Goal: Information Seeking & Learning: Learn about a topic

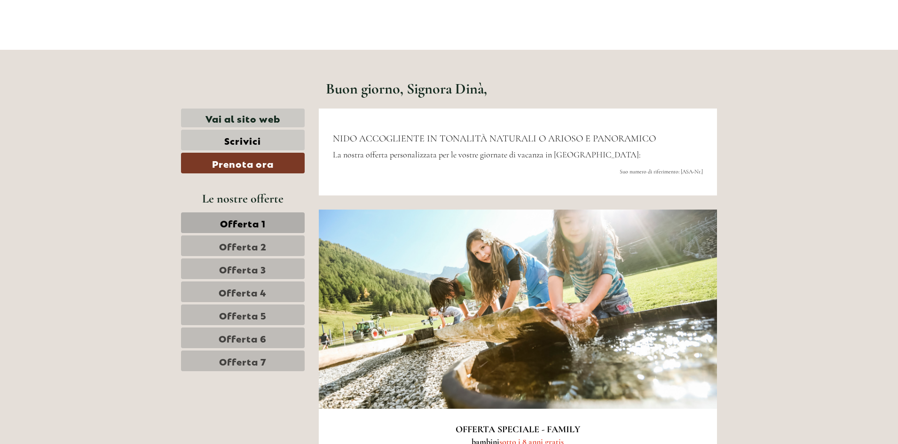
scroll to position [423, 0]
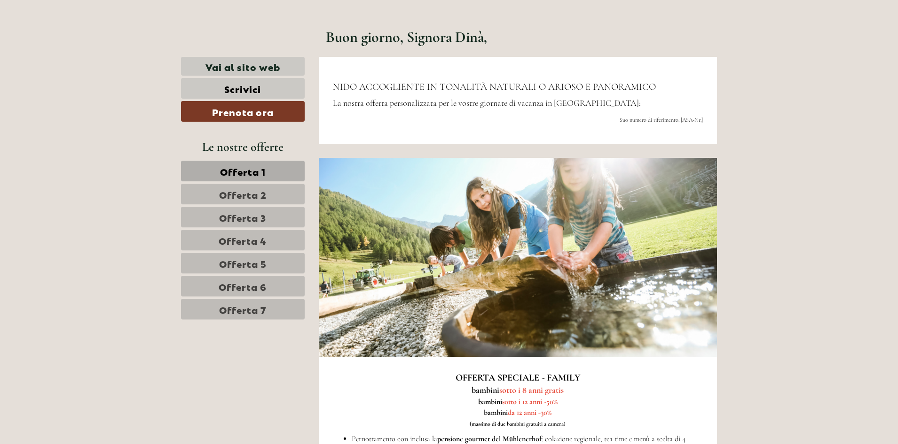
click at [243, 169] on span "Offerta 1" at bounding box center [243, 171] width 46 height 13
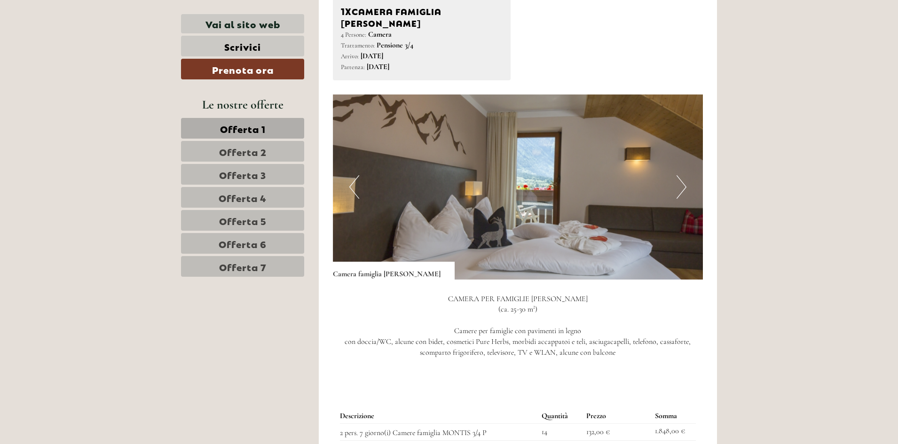
scroll to position [1070, 0]
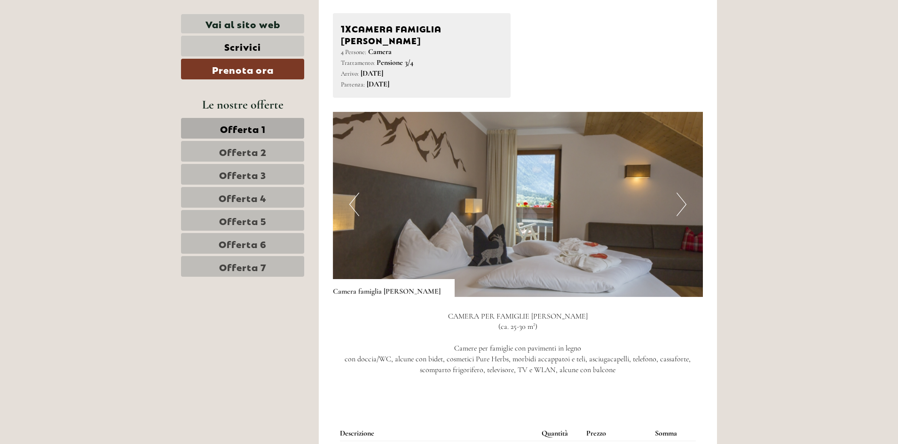
click at [671, 184] on img at bounding box center [518, 204] width 370 height 185
click at [680, 193] on button "Next" at bounding box center [681, 205] width 10 height 24
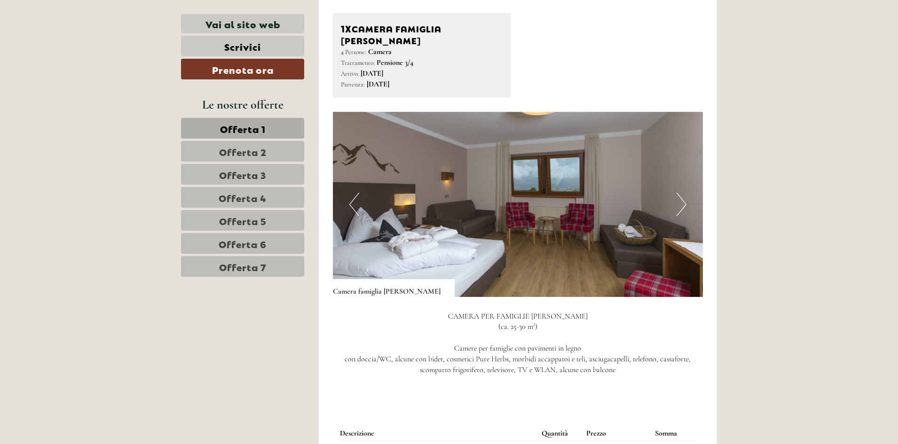
click at [679, 193] on button "Next" at bounding box center [681, 205] width 10 height 24
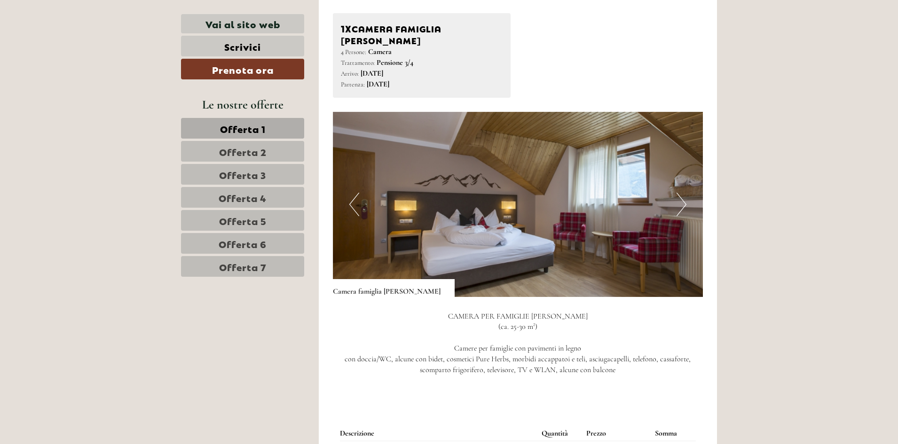
click at [679, 193] on button "Next" at bounding box center [681, 205] width 10 height 24
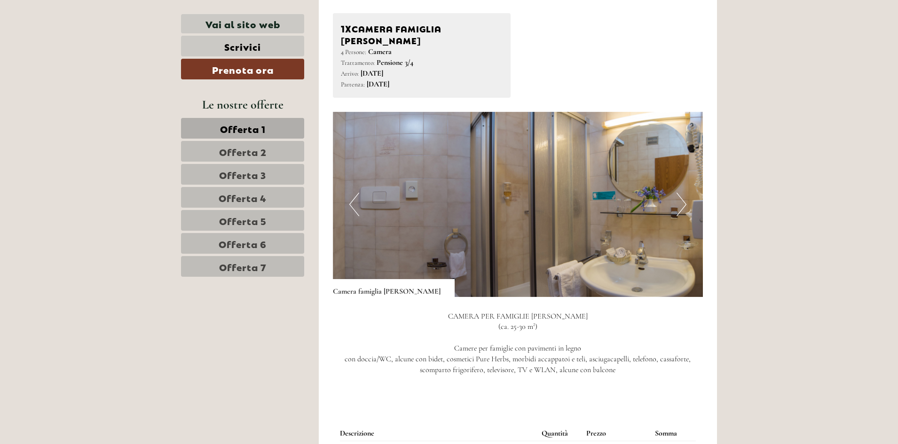
click at [678, 193] on button "Next" at bounding box center [681, 205] width 10 height 24
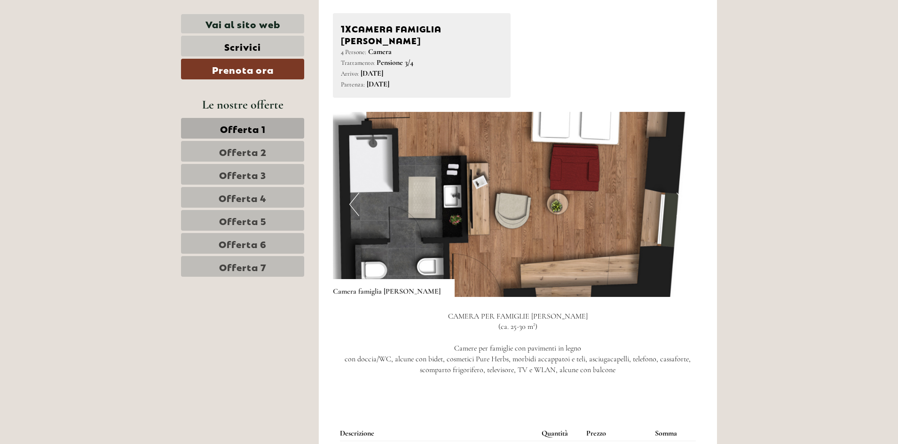
click at [341, 193] on img at bounding box center [518, 204] width 370 height 185
click at [350, 193] on button "Previous" at bounding box center [354, 205] width 10 height 24
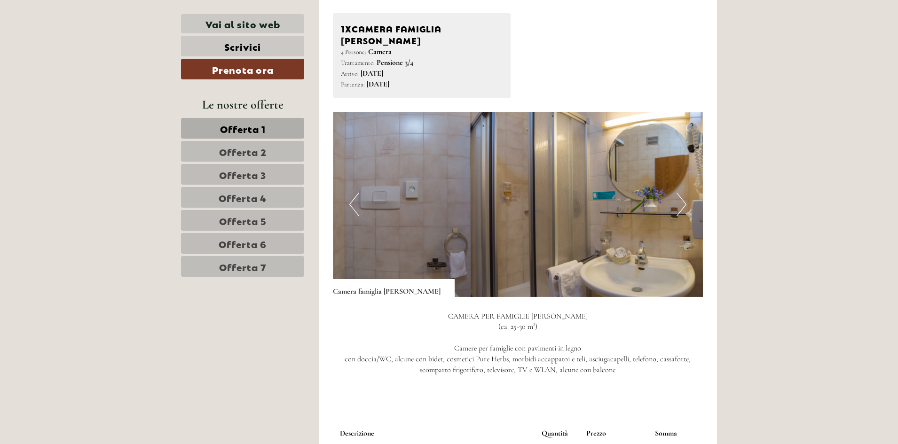
click at [350, 193] on button "Previous" at bounding box center [354, 205] width 10 height 24
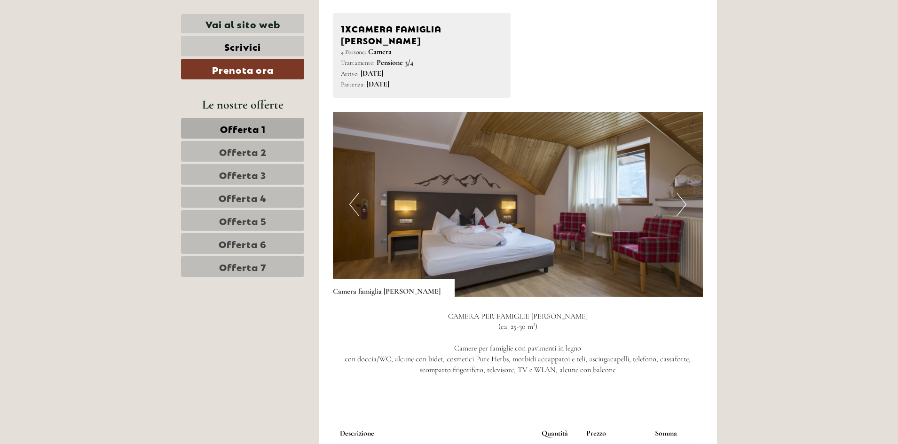
click at [350, 193] on button "Previous" at bounding box center [354, 205] width 10 height 24
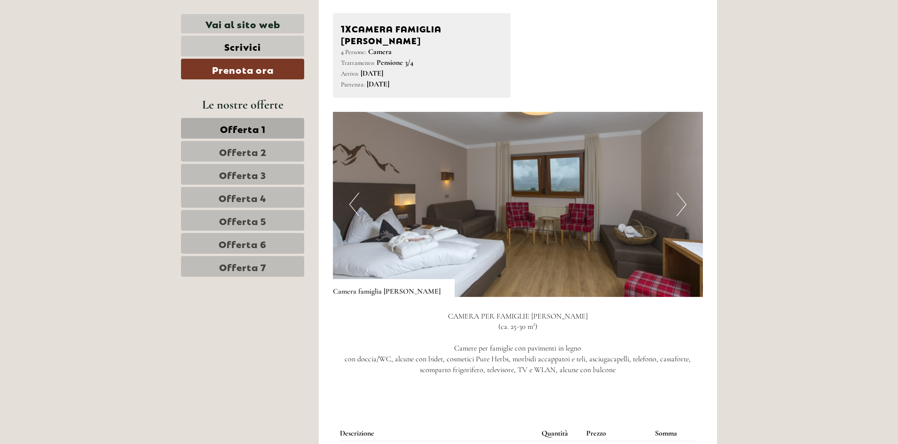
click at [681, 193] on button "Next" at bounding box center [681, 205] width 10 height 24
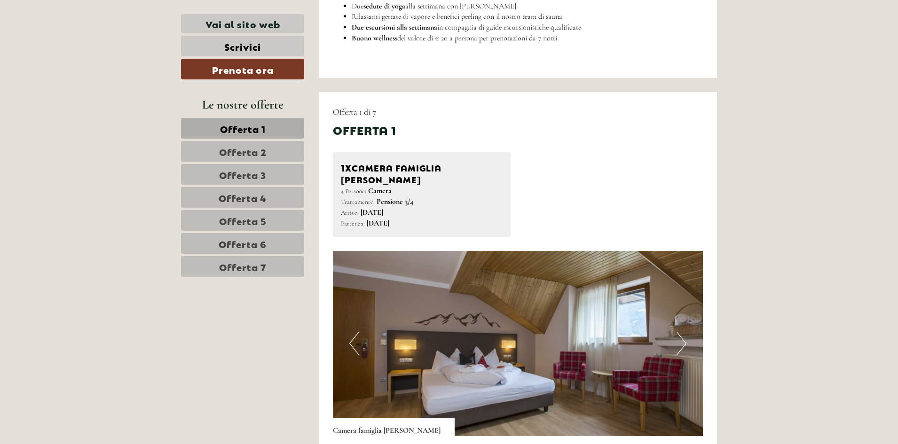
scroll to position [929, 0]
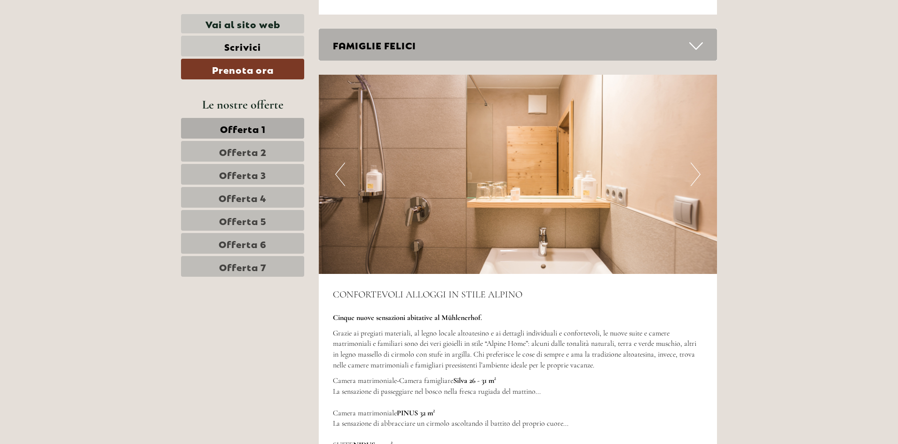
click at [234, 153] on span "Offerta 2" at bounding box center [242, 151] width 47 height 13
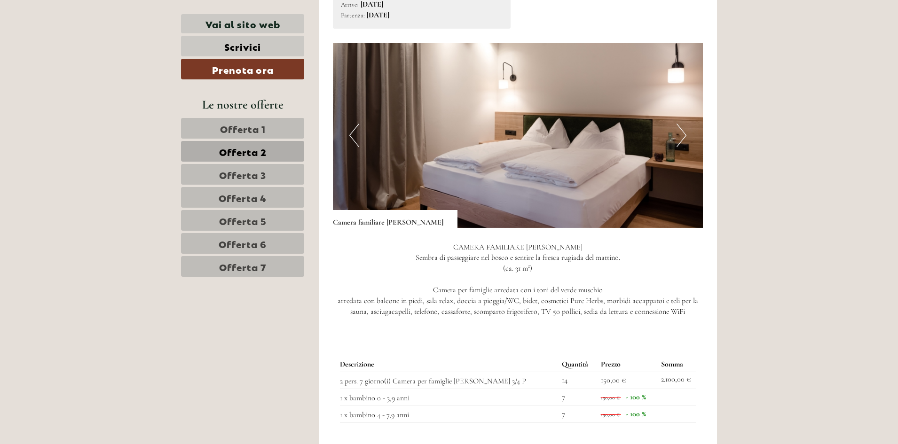
scroll to position [1164, 0]
